Goal: Task Accomplishment & Management: Use online tool/utility

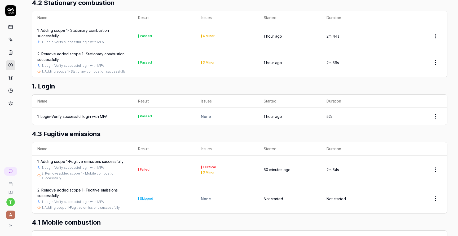
scroll to position [230, 0]
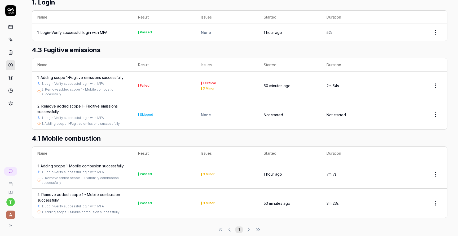
click at [99, 75] on div "1. Adding scope 1-Fugitive emissions successfully" at bounding box center [80, 78] width 86 height 6
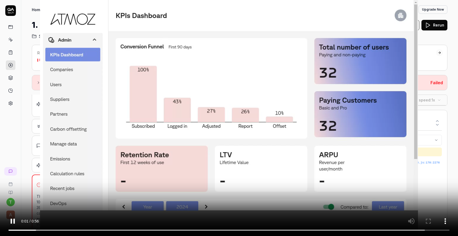
scroll to position [200, 0]
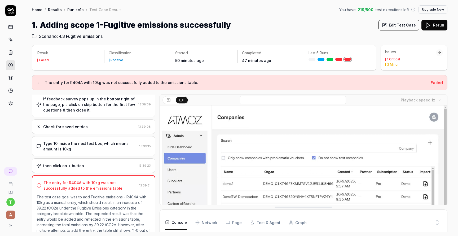
click at [88, 144] on div "Type 10 inside the next text box, which means amount is 10kg" at bounding box center [90, 146] width 94 height 11
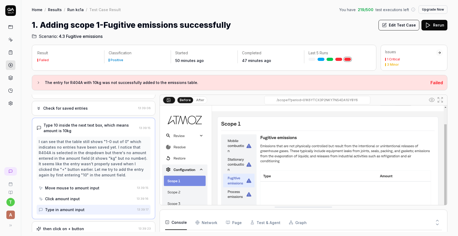
scroll to position [227, 0]
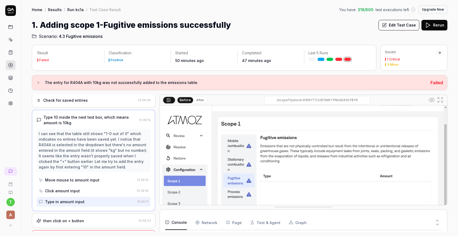
click at [90, 168] on div "I can see that the table still shows "1-0 out of 0" which indicates no entries …" at bounding box center [94, 150] width 110 height 39
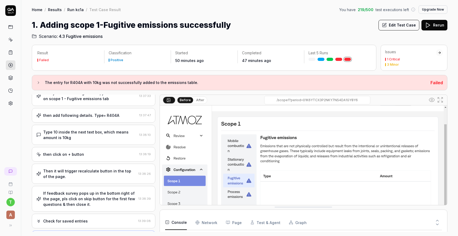
scroll to position [91, 0]
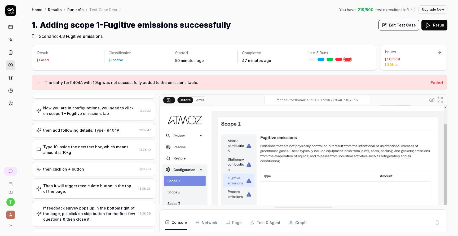
click at [87, 149] on div "Type 10 inside the next text box, which means amount is 10kg" at bounding box center [90, 149] width 94 height 11
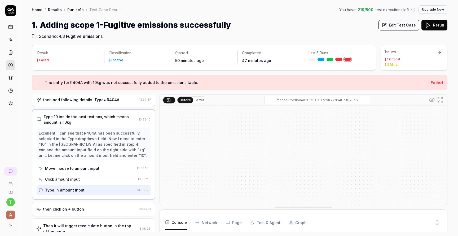
scroll to position [124, 0]
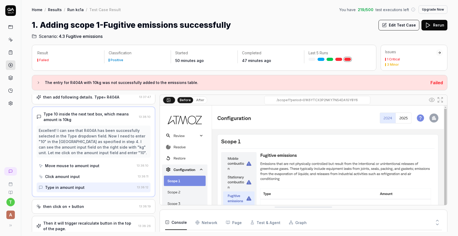
click at [105, 169] on div "Move mouse to amount input" at bounding box center [87, 166] width 96 height 10
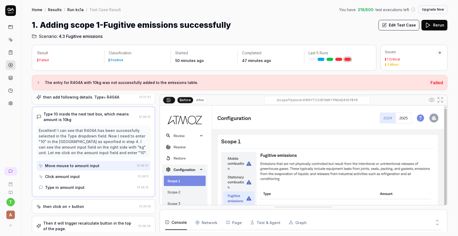
click at [106, 178] on div "Click amount input" at bounding box center [87, 177] width 97 height 10
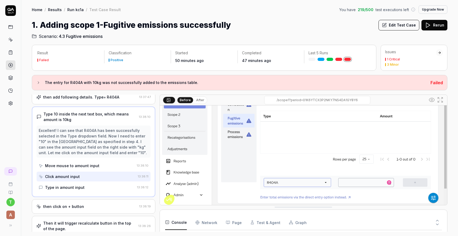
scroll to position [80, 0]
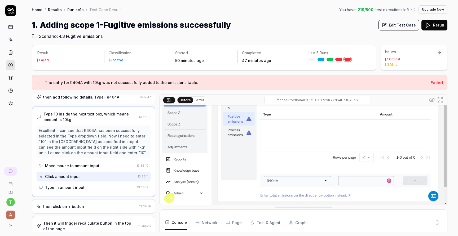
click at [101, 186] on div "Type in amount input" at bounding box center [87, 188] width 96 height 10
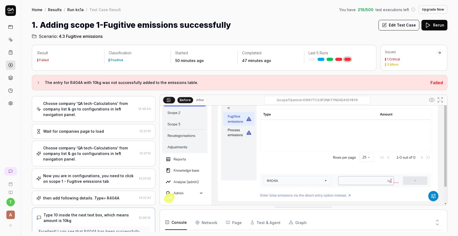
scroll to position [0, 0]
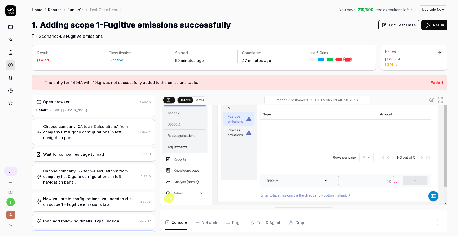
click at [398, 25] on button "Edit Test Case" at bounding box center [399, 25] width 41 height 11
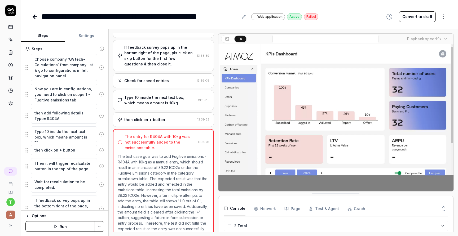
scroll to position [81, 0]
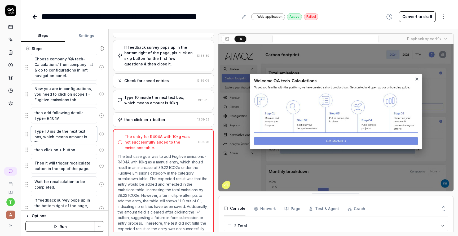
click at [60, 129] on textarea "Type 10 inside the next text box, which means amount is 10kg" at bounding box center [64, 134] width 66 height 16
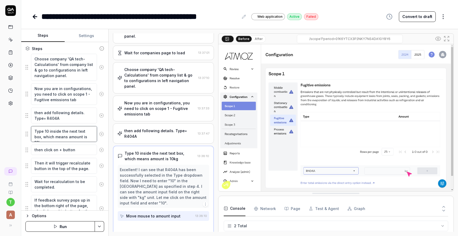
scroll to position [45, 0]
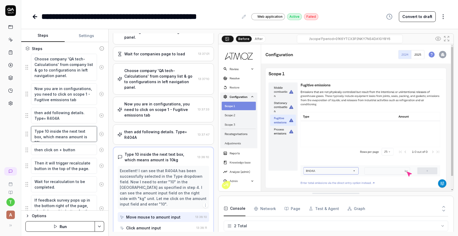
type textarea "*"
type textarea "Type 10 inside the next text box, which means amount is 10kg"
type textarea "*"
type textarea "Type 10 inside m the next text box, which means amount is 10kg"
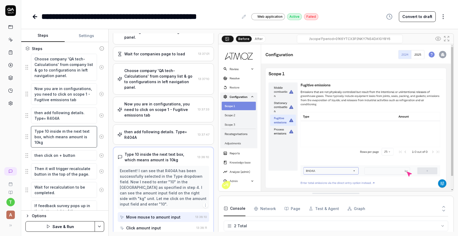
type textarea "*"
type textarea "Type 10 inside mi the next text box, which means amount is 10kg"
type textarea "*"
type textarea "Type 10 inside mid the next text box, which means amount is 10kg"
type textarea "*"
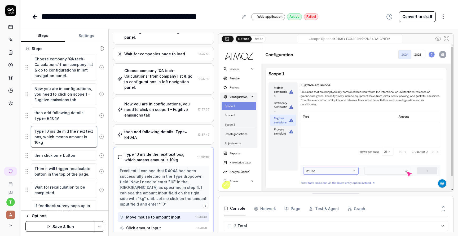
type textarea "Type 10 inside midd the next text box, which means amount is 10kg"
type textarea "*"
type textarea "Type 10 inside middl the next text box, which means amount is 10kg"
type textarea "*"
type textarea "Type 10 inside middle the next text box, which means amount is 10kg"
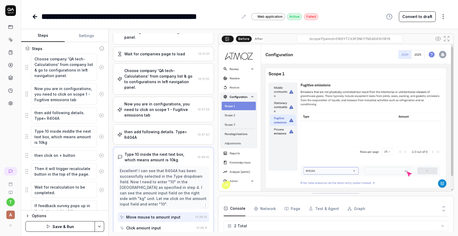
click at [72, 224] on button "Save & Run" at bounding box center [59, 226] width 69 height 11
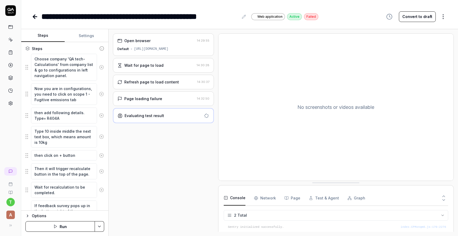
scroll to position [4, 0]
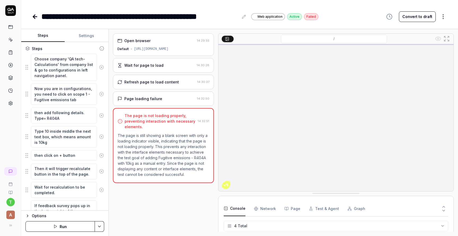
type textarea "*"
